Goal: Find specific page/section: Find specific page/section

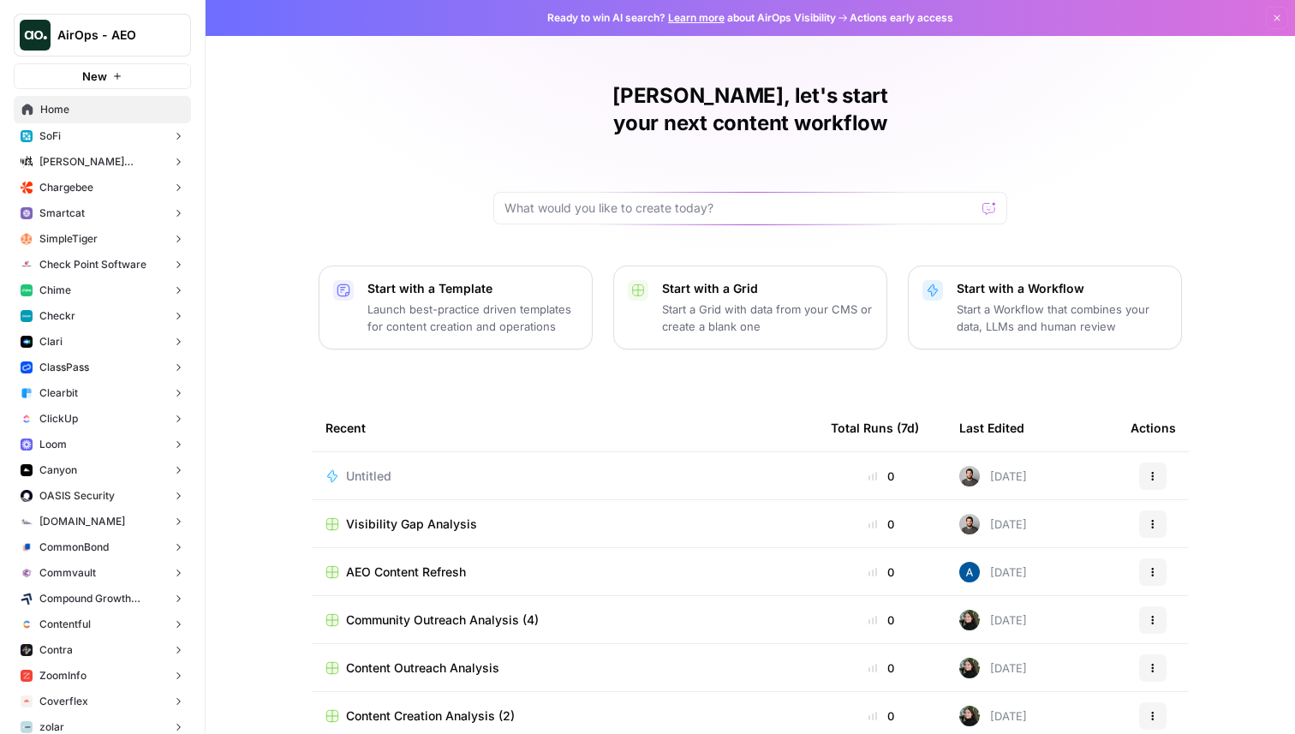
click at [88, 413] on button "ClickUp" at bounding box center [102, 419] width 177 height 26
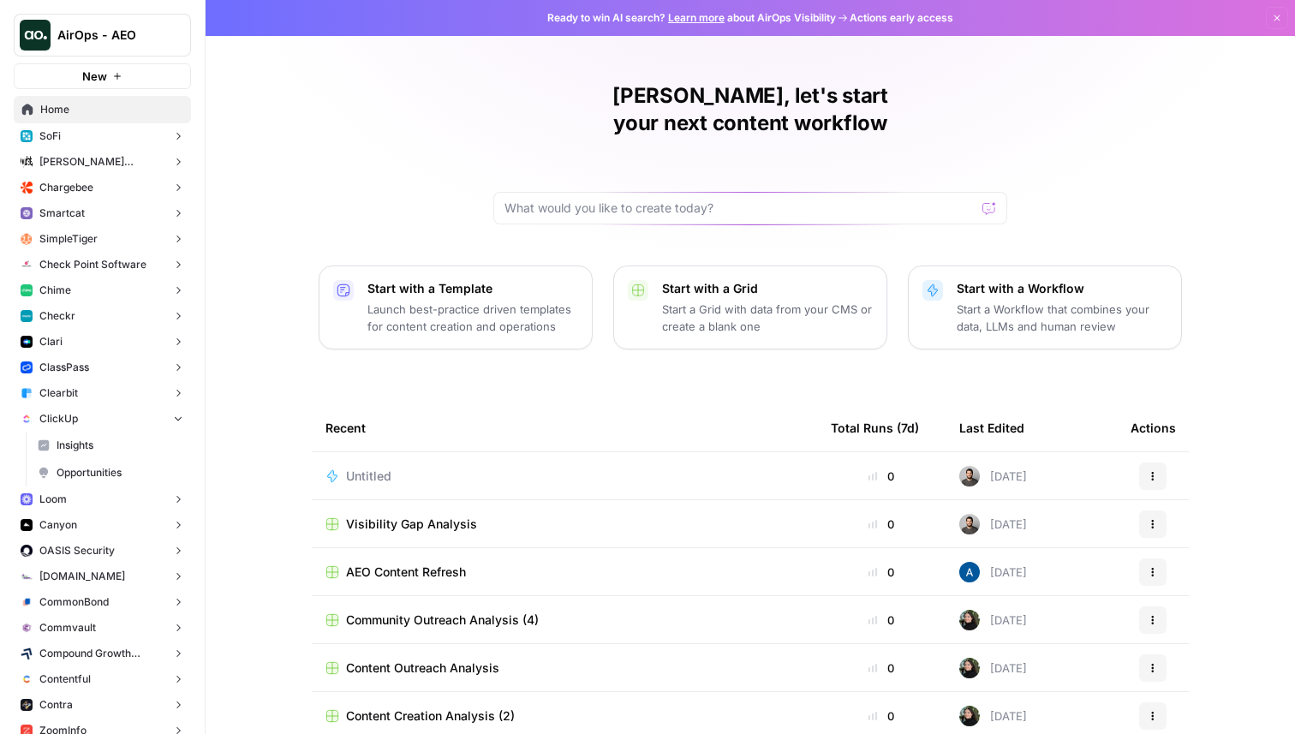
click at [98, 447] on span "Insights" at bounding box center [120, 444] width 127 height 15
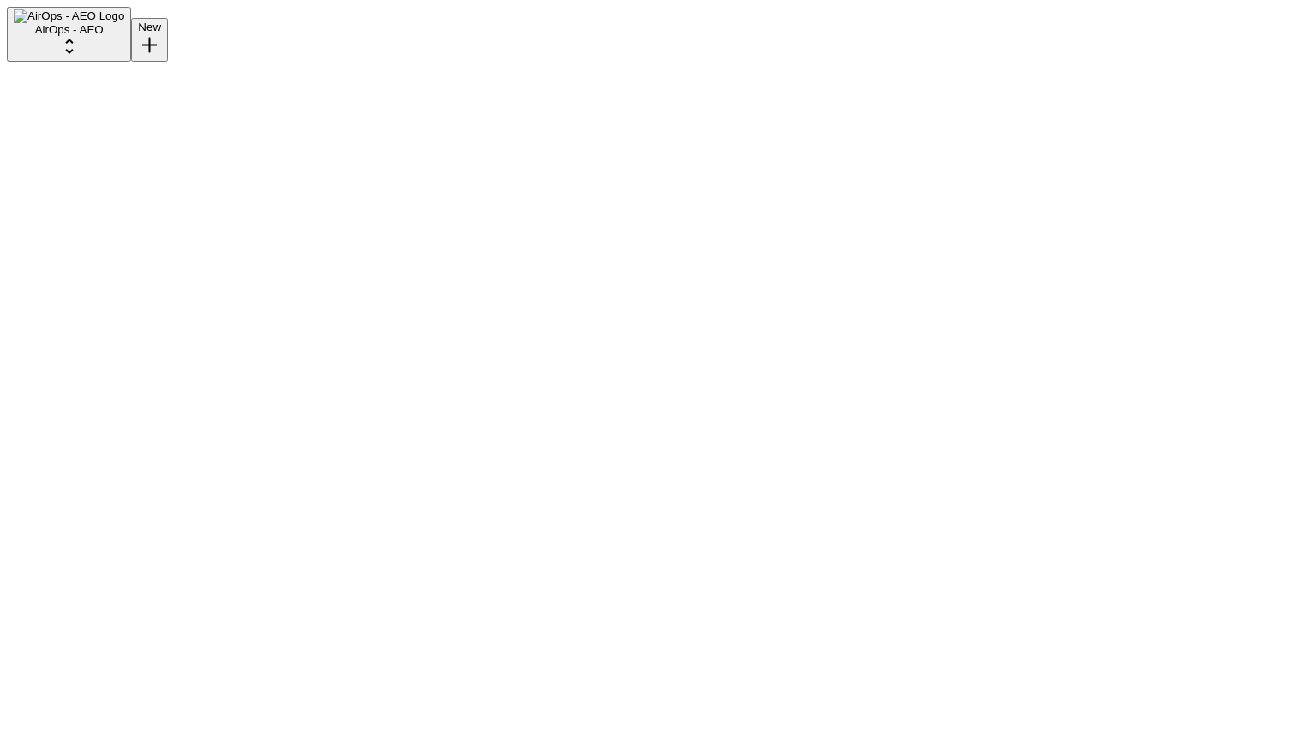
scroll to position [6271, 0]
click at [447, 153] on button "Add Filter" at bounding box center [415, 161] width 62 height 69
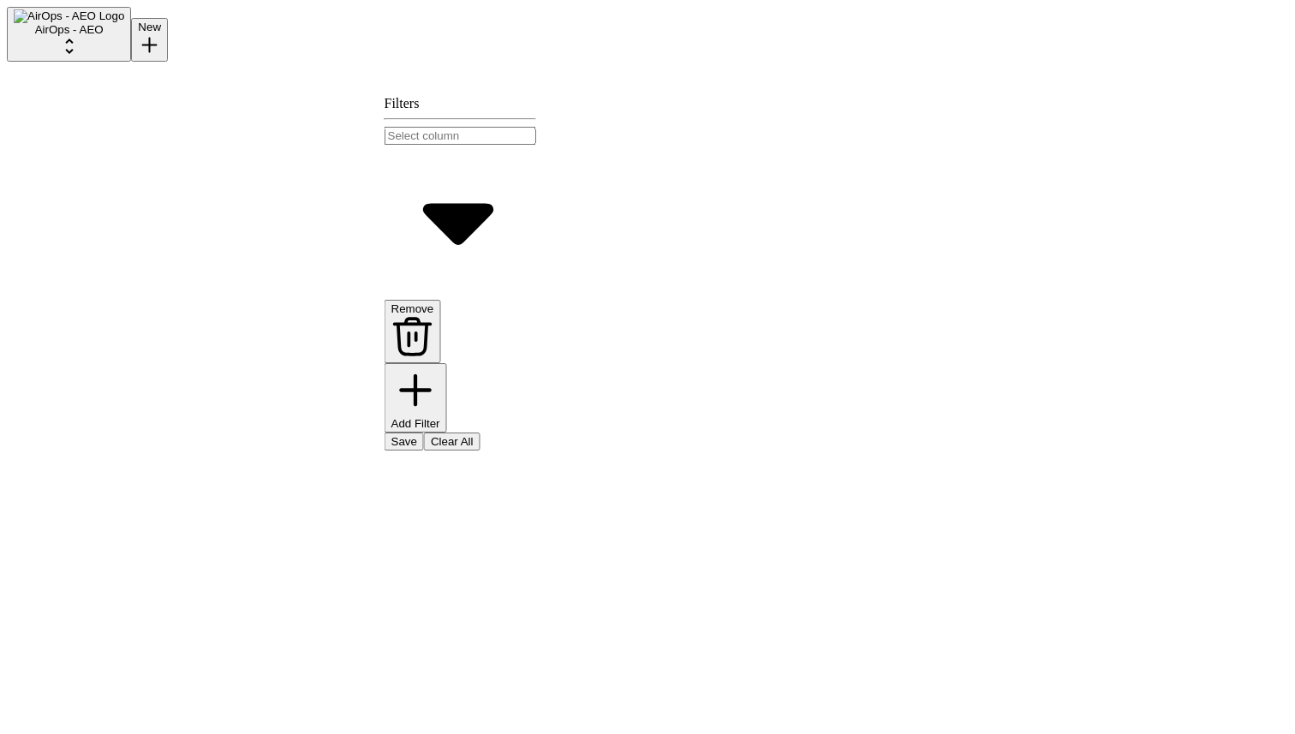
click at [532, 145] on input "text" at bounding box center [460, 136] width 152 height 18
